Goal: Find contact information: Find contact information

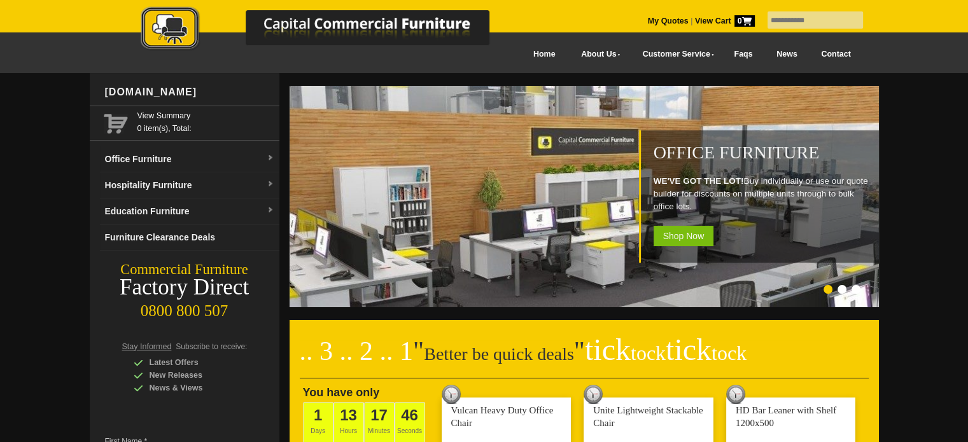
click at [840, 55] on link "Contact" at bounding box center [835, 54] width 53 height 29
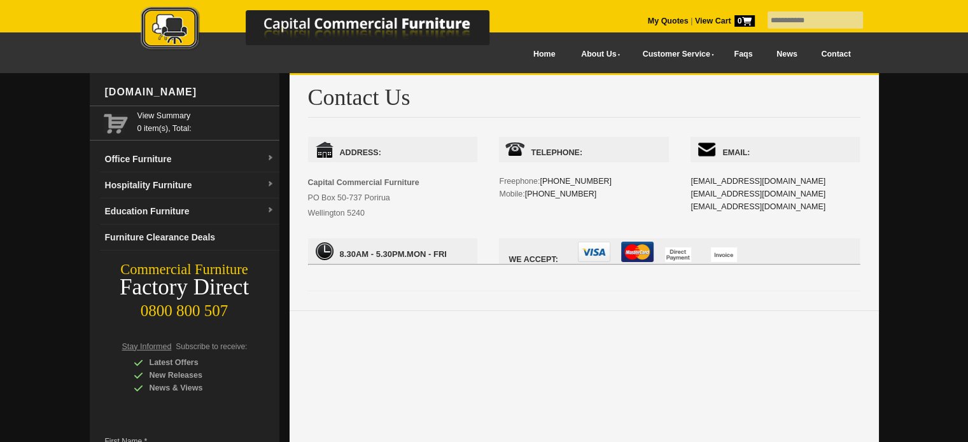
drag, startPoint x: 376, startPoint y: 212, endPoint x: 308, endPoint y: 200, distance: 69.1
click at [308, 200] on div "Address: Capital Commercial Furniture PO Box 50-737 Porirua Wellington 5240" at bounding box center [392, 179] width 169 height 84
copy span "PO Box 50-737 Porirua Wellington 5240"
drag, startPoint x: 567, startPoint y: 192, endPoint x: 527, endPoint y: 193, distance: 40.1
click at [527, 193] on div "Telephone: Freephone: 0800 800-507 Mobile: 021 345-118" at bounding box center [583, 181] width 169 height 89
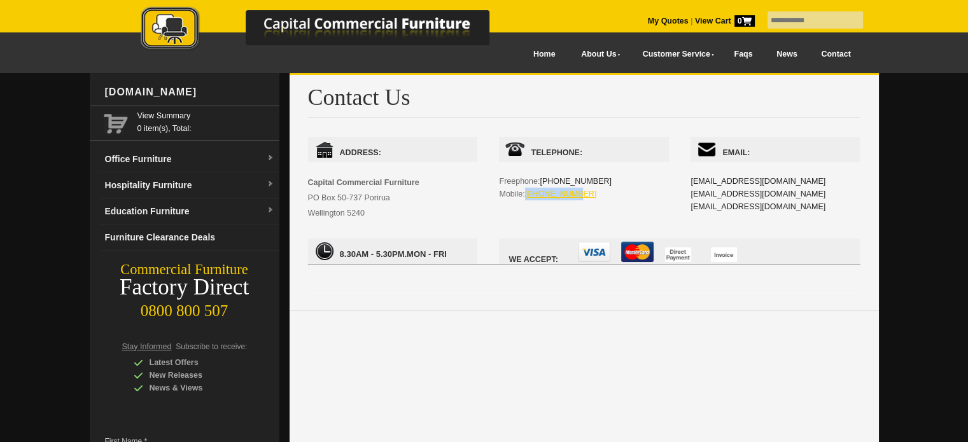
copy link "[PHONE_NUMBER]"
drag, startPoint x: 593, startPoint y: 178, endPoint x: 542, endPoint y: 179, distance: 50.9
click at [542, 179] on div "Telephone: Freephone: 0800 800-507 Mobile: 021 345-118" at bounding box center [583, 181] width 169 height 89
copy link "0800 800-507"
click at [459, 208] on div "Address: Capital Commercial Furniture PO Box 50-737 Porirua Wellington 5240" at bounding box center [392, 179] width 169 height 84
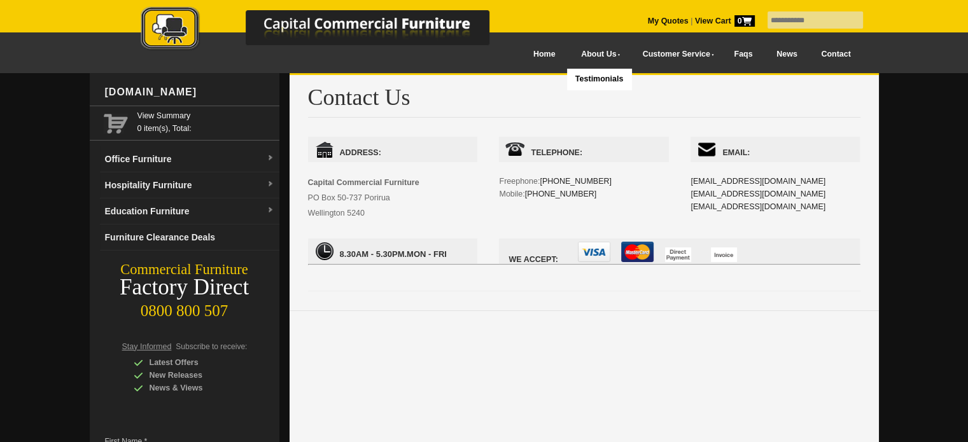
click at [574, 55] on link "About Us" at bounding box center [597, 54] width 61 height 29
